Goal: Task Accomplishment & Management: Manage account settings

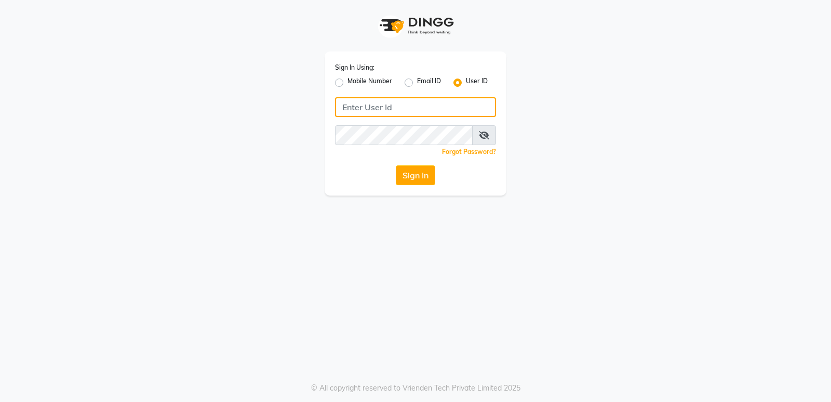
type input "8178352246"
click at [359, 78] on label "Mobile Number" at bounding box center [370, 82] width 45 height 12
click at [354, 78] on input "Mobile Number" at bounding box center [351, 79] width 7 height 7
radio input "true"
radio input "false"
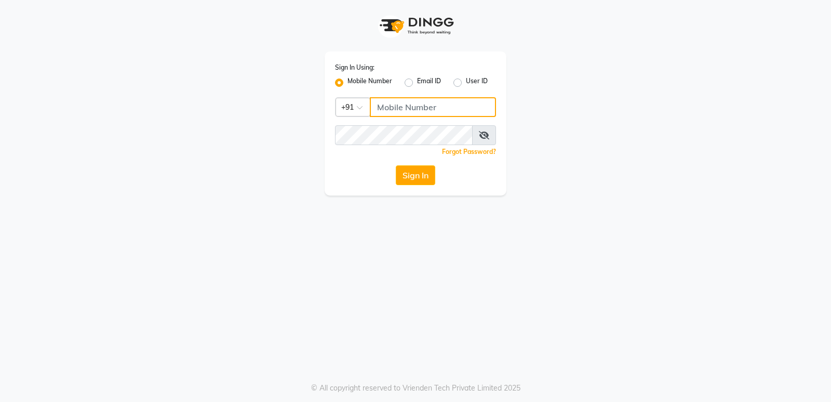
click at [419, 103] on input "Username" at bounding box center [433, 107] width 126 height 20
